Goal: Task Accomplishment & Management: Complete application form

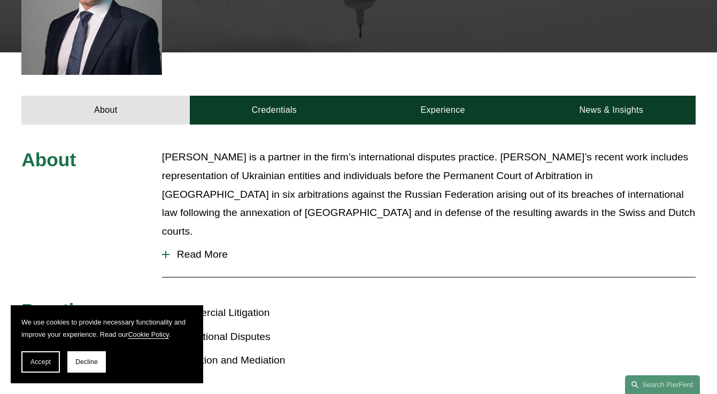
scroll to position [345, 0]
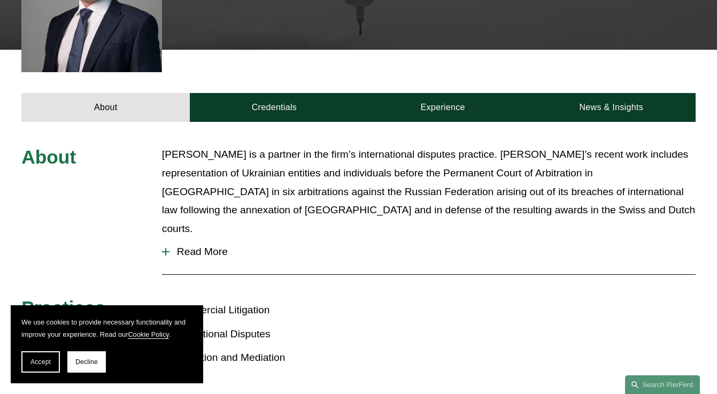
click at [199, 246] on span "Read More" at bounding box center [432, 252] width 526 height 12
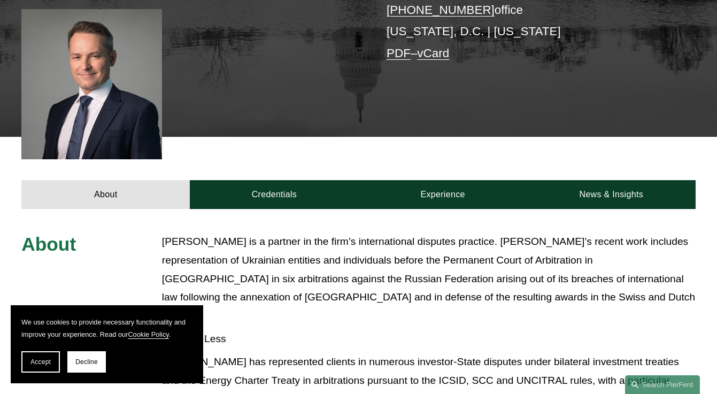
scroll to position [278, 0]
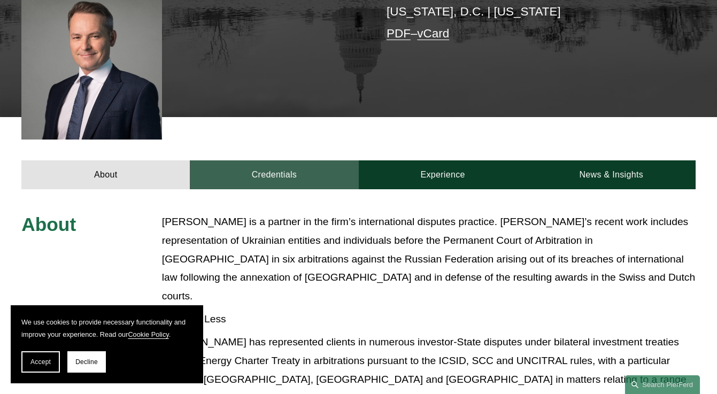
click at [315, 165] on link "Credentials" at bounding box center [274, 174] width 168 height 29
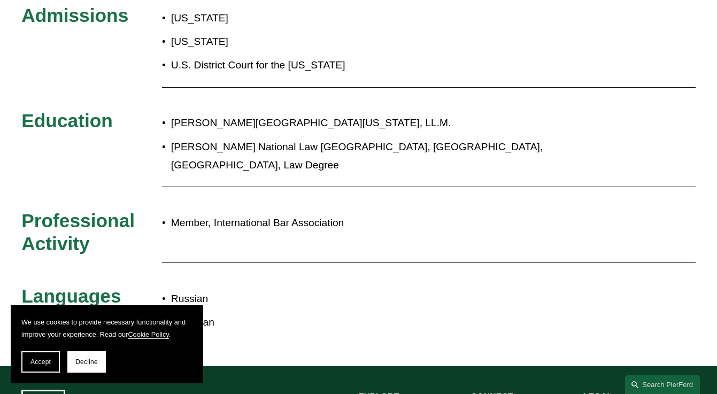
scroll to position [269, 0]
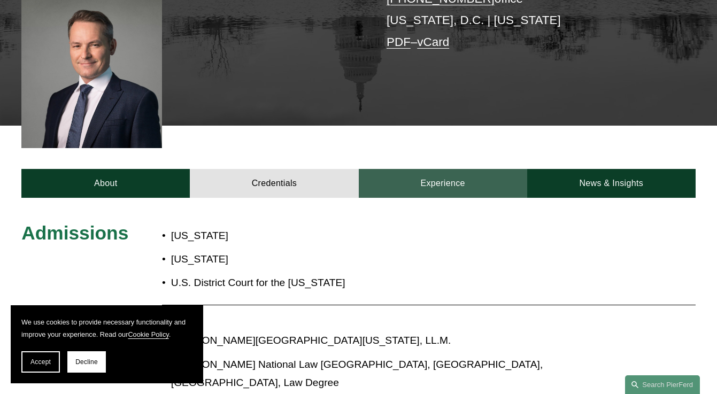
click at [479, 188] on link "Experience" at bounding box center [443, 183] width 168 height 29
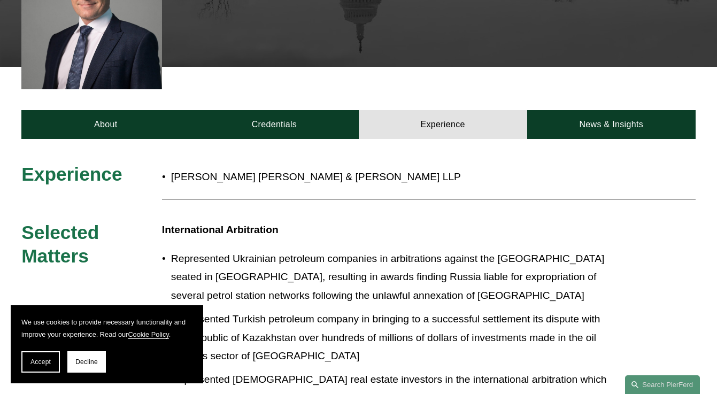
scroll to position [313, 0]
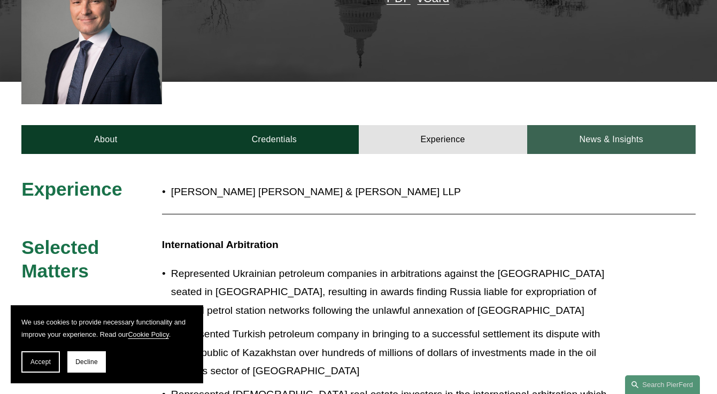
click at [576, 143] on link "News & Insights" at bounding box center [611, 139] width 168 height 29
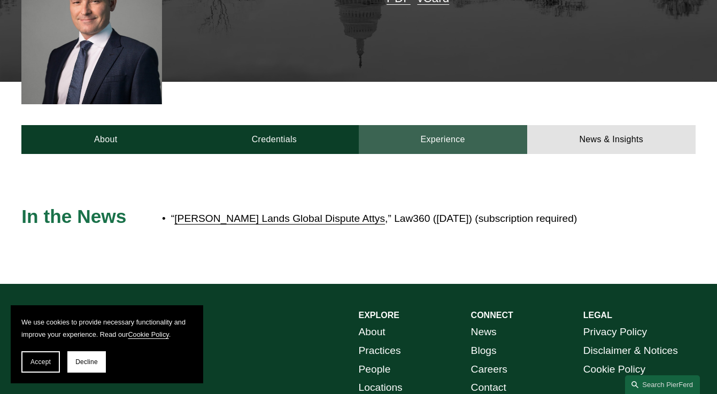
click at [479, 141] on link "Experience" at bounding box center [443, 139] width 168 height 29
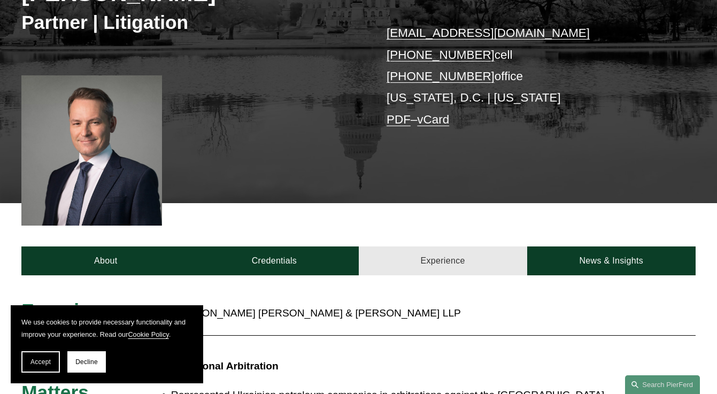
scroll to position [110, 0]
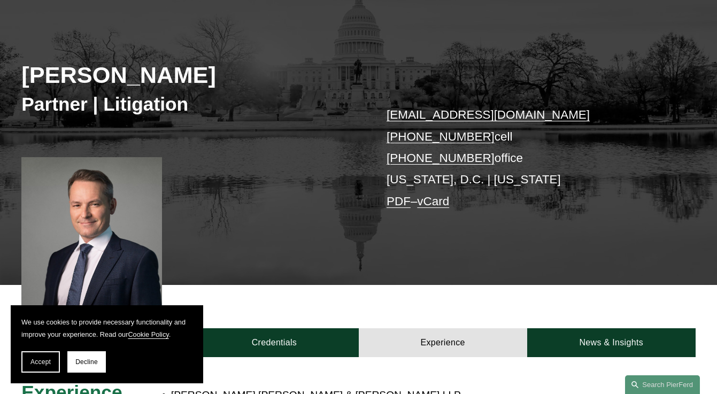
click at [26, 89] on div "Vitaly Morozov" at bounding box center [189, 75] width 337 height 29
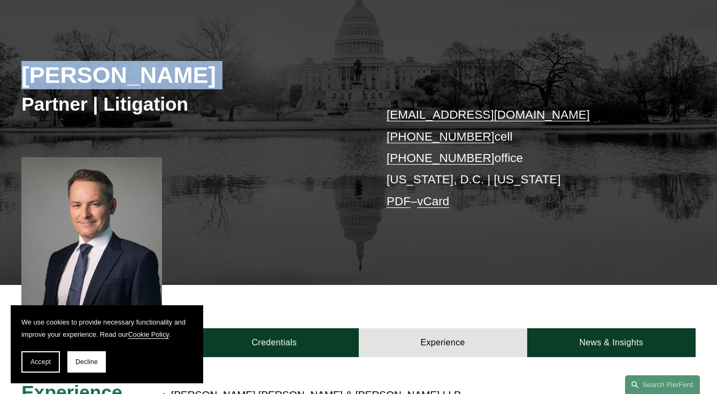
drag, startPoint x: 26, startPoint y: 89, endPoint x: 35, endPoint y: 66, distance: 24.2
click at [35, 66] on div "Vitaly Morozov" at bounding box center [189, 75] width 337 height 29
click at [35, 66] on h2 "Vitaly Morozov" at bounding box center [189, 75] width 337 height 28
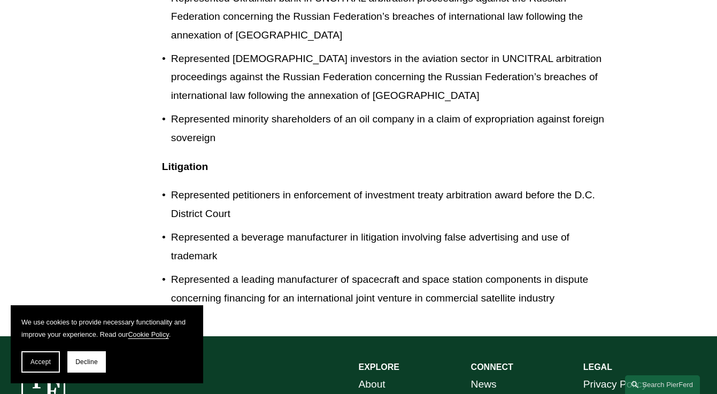
scroll to position [826, 0]
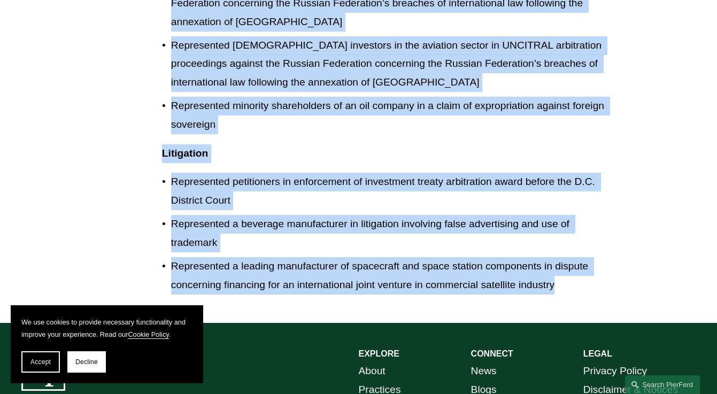
drag, startPoint x: 35, startPoint y: 66, endPoint x: 584, endPoint y: 285, distance: 591.2
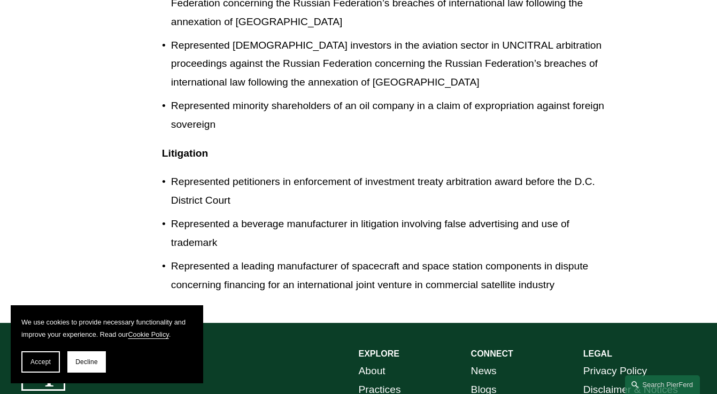
click at [483, 144] on p "Litigation" at bounding box center [386, 153] width 449 height 19
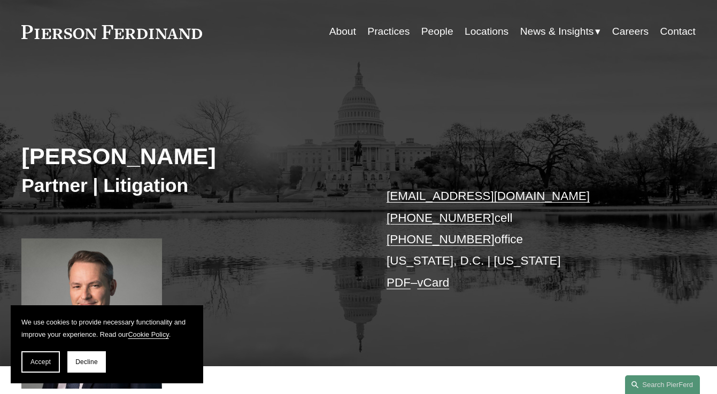
scroll to position [10, 0]
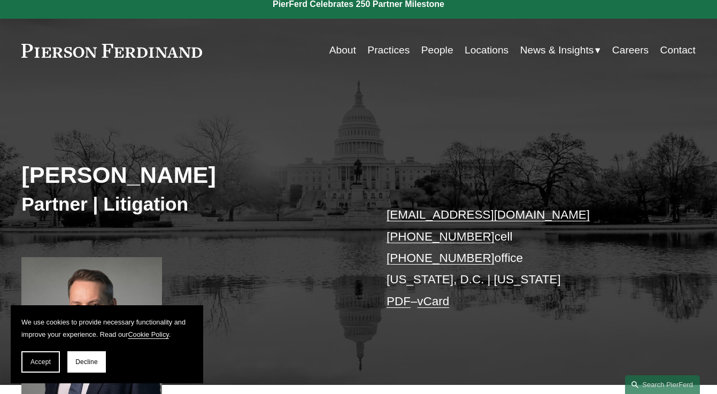
click at [557, 215] on p "vitaly.morozov@pierferd.com +1.202.674.3374 cell +1.786.708.8121 office Washing…" at bounding box center [527, 258] width 281 height 108
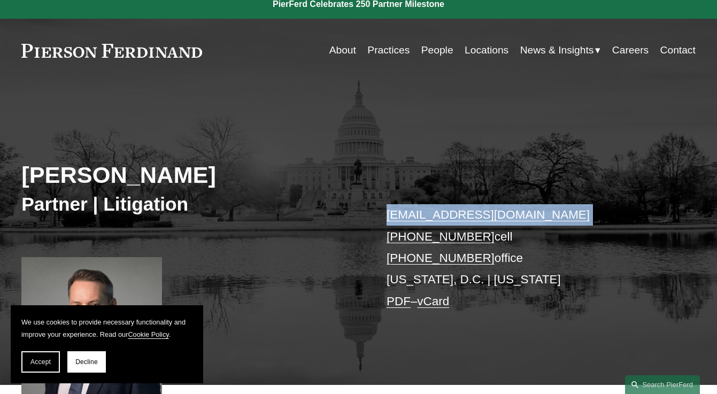
click at [557, 215] on p "vitaly.morozov@pierferd.com +1.202.674.3374 cell +1.786.708.8121 office Washing…" at bounding box center [527, 258] width 281 height 108
copy link "vitaly.morozov@pierferd.com"
click at [535, 153] on div "Vitaly Morozov Partner | Litigation vitaly.morozov@pierferd.com +1.202.674.3374…" at bounding box center [358, 244] width 717 height 282
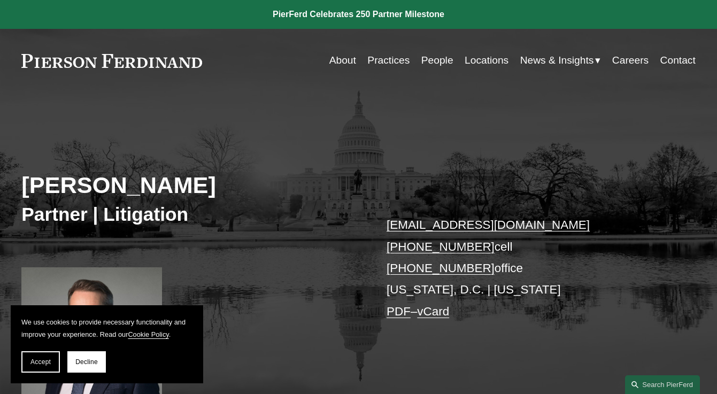
scroll to position [0, 0]
click at [397, 60] on link "Practices" at bounding box center [388, 60] width 42 height 20
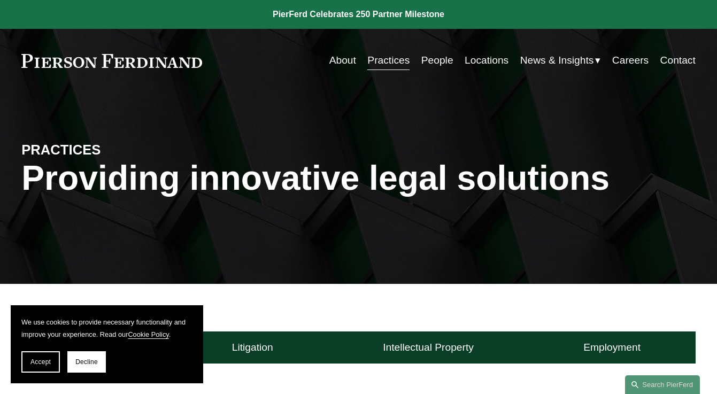
click at [500, 64] on link "Locations" at bounding box center [487, 60] width 44 height 20
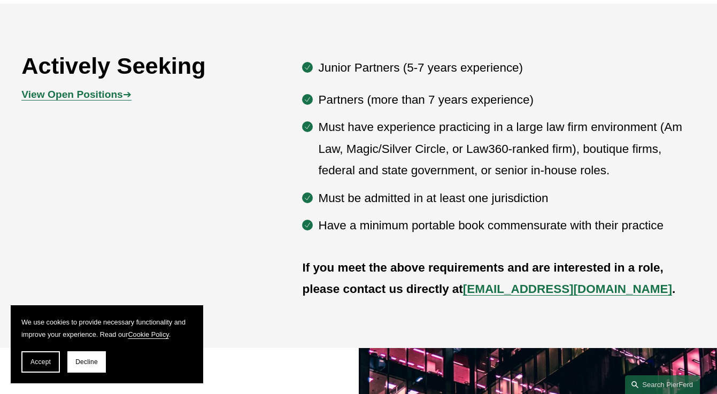
scroll to position [530, 0]
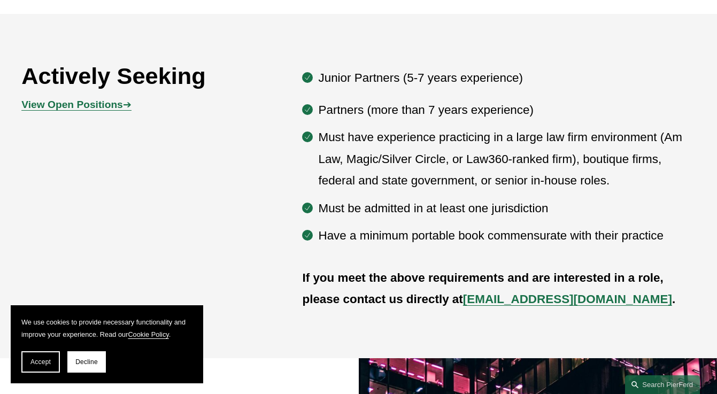
click at [371, 78] on p "Junior Partners (5-7 years experience)" at bounding box center [506, 77] width 377 height 21
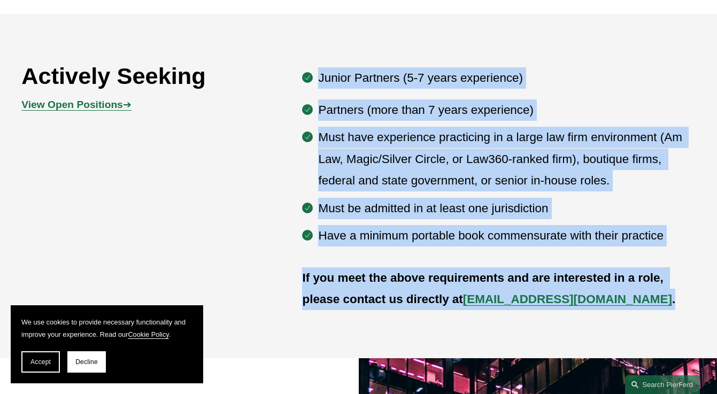
drag, startPoint x: 371, startPoint y: 78, endPoint x: 407, endPoint y: 275, distance: 200.7
click at [407, 275] on div "Actively Seeking View Open Positions ➔ Junior Partners (5-7 years experience) P…" at bounding box center [358, 185] width 717 height 249
click at [407, 275] on strong "If you meet the above requirements and are interested in a role, please contact…" at bounding box center [484, 288] width 365 height 35
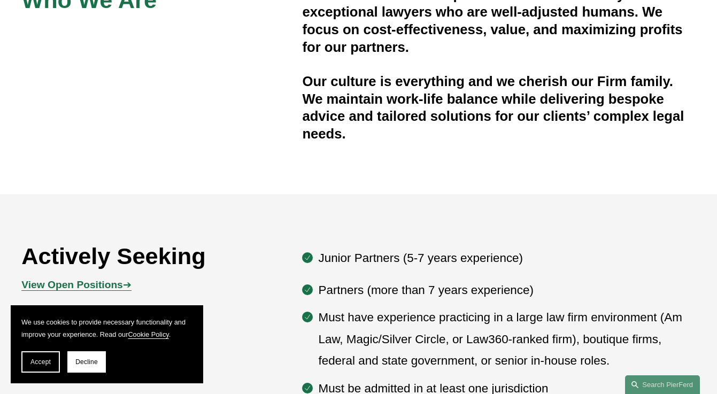
scroll to position [493, 0]
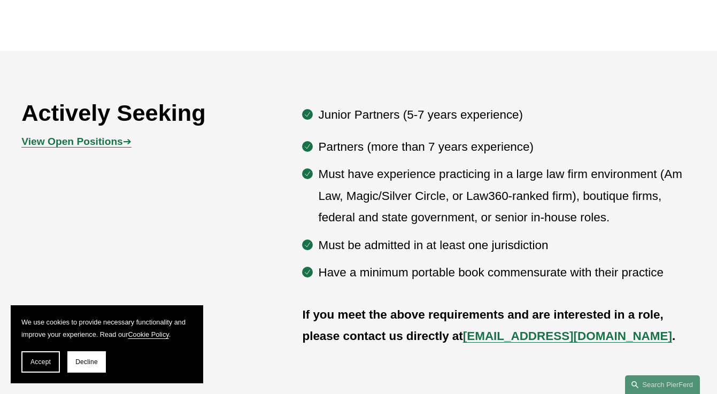
click at [80, 146] on strong "View Open Positions" at bounding box center [72, 141] width 102 height 11
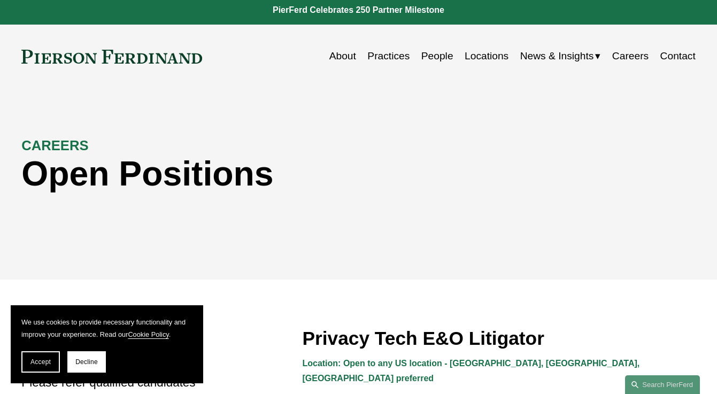
scroll to position [165, 0]
